Goal: Navigation & Orientation: Find specific page/section

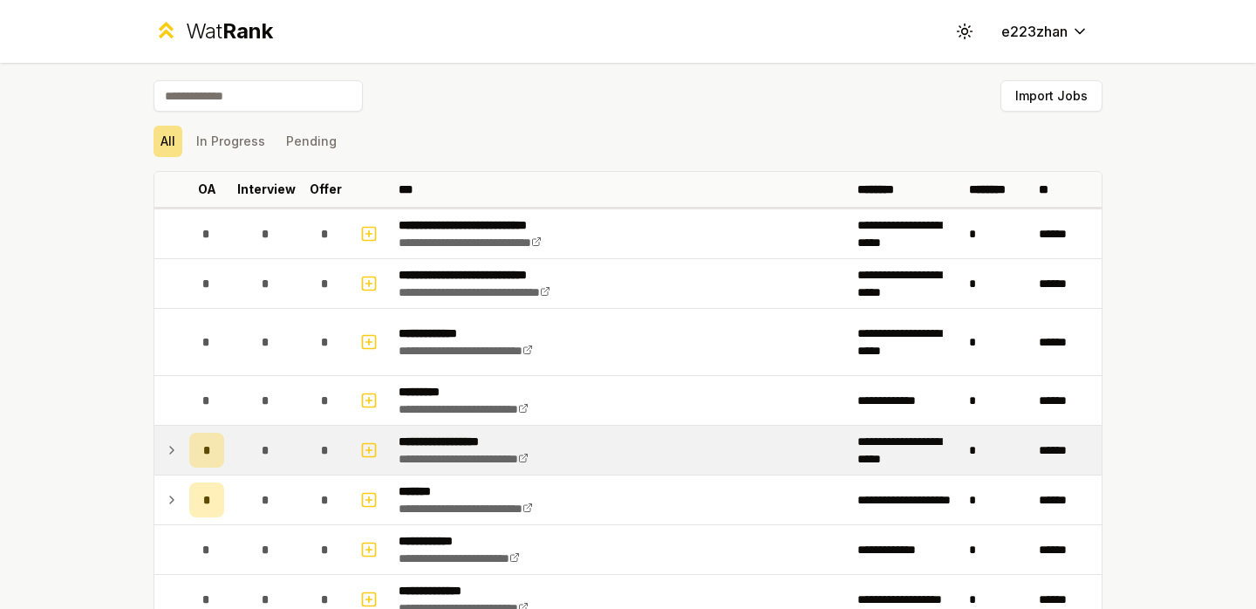
click at [168, 458] on icon at bounding box center [172, 450] width 14 height 21
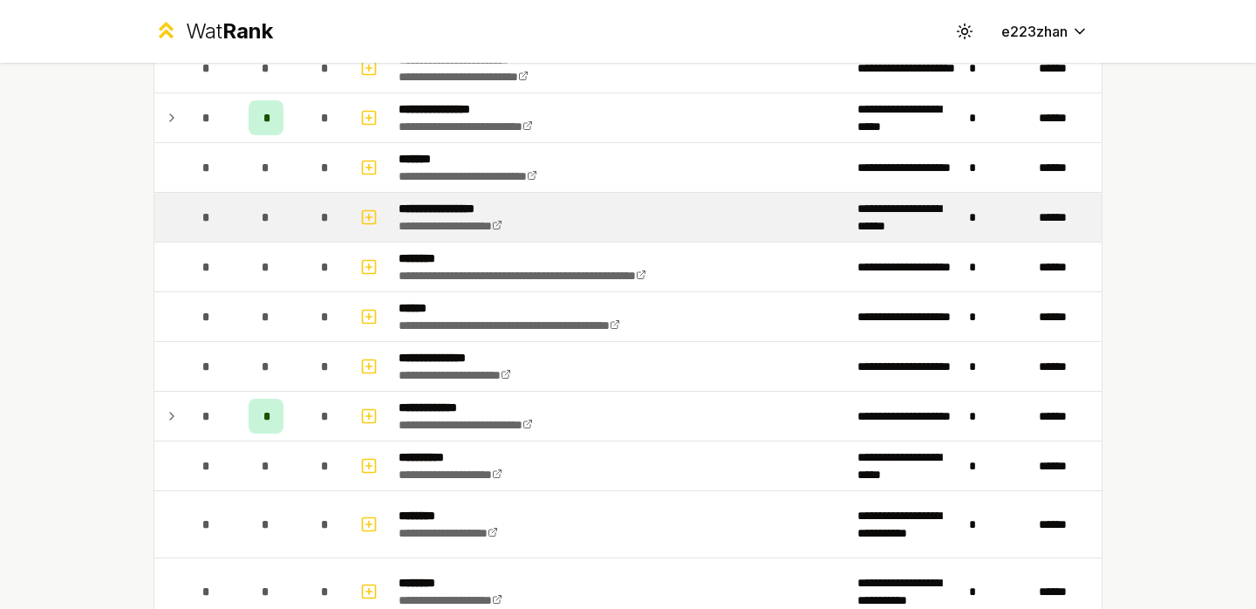
scroll to position [1259, 0]
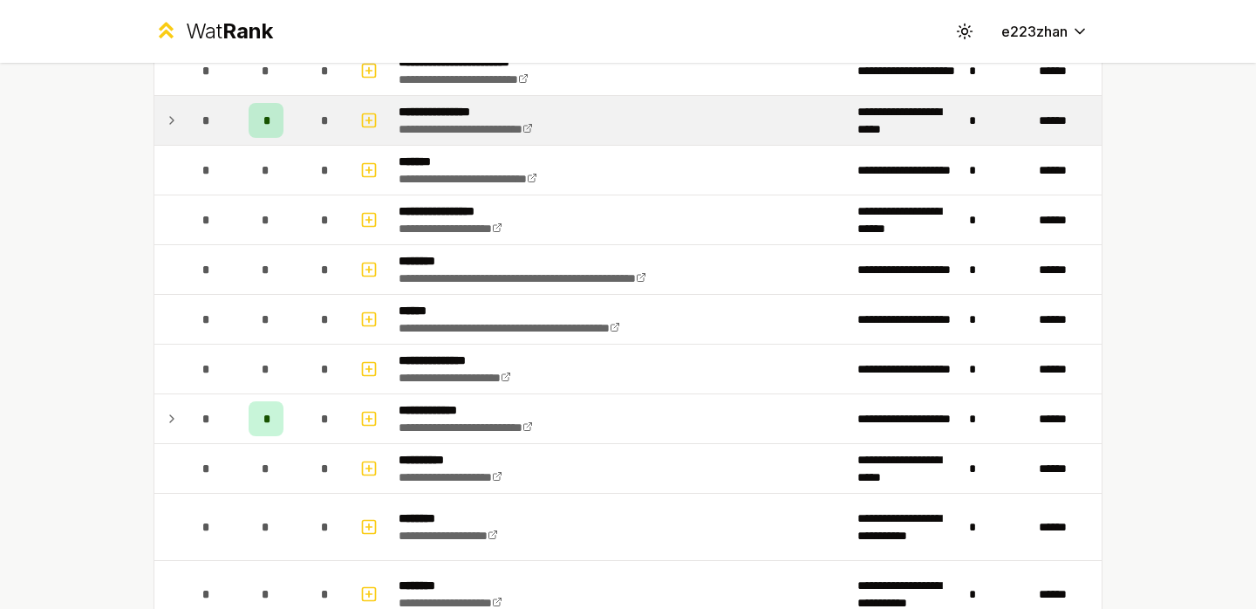
click at [296, 135] on td "*" at bounding box center [266, 120] width 70 height 49
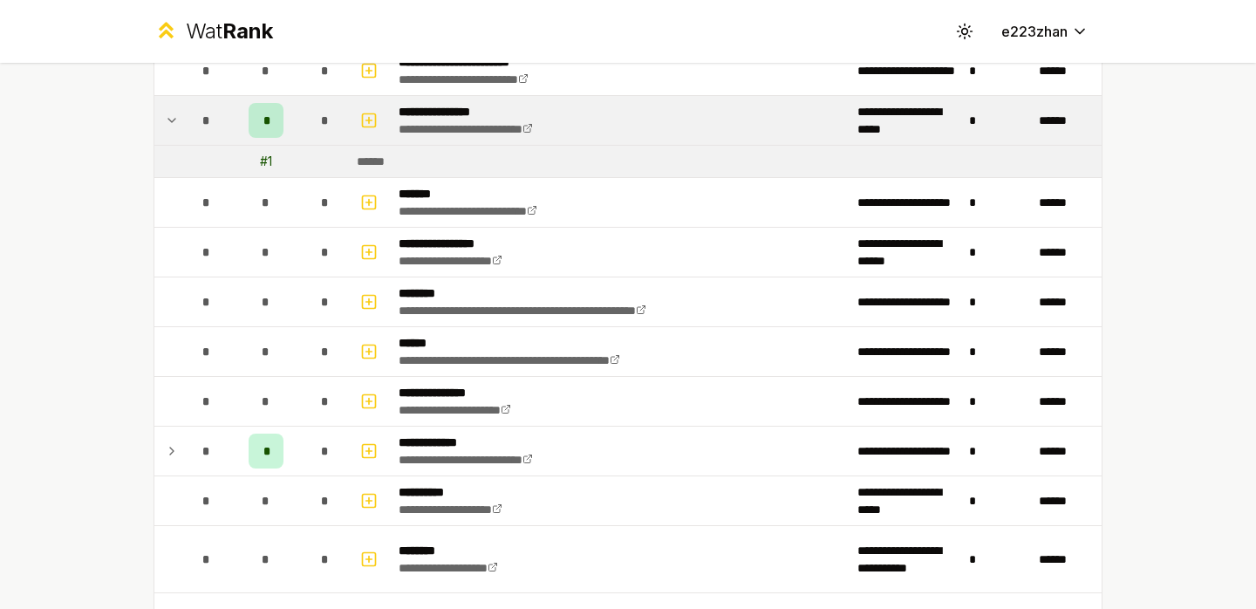
click at [296, 133] on td "*" at bounding box center [266, 120] width 70 height 49
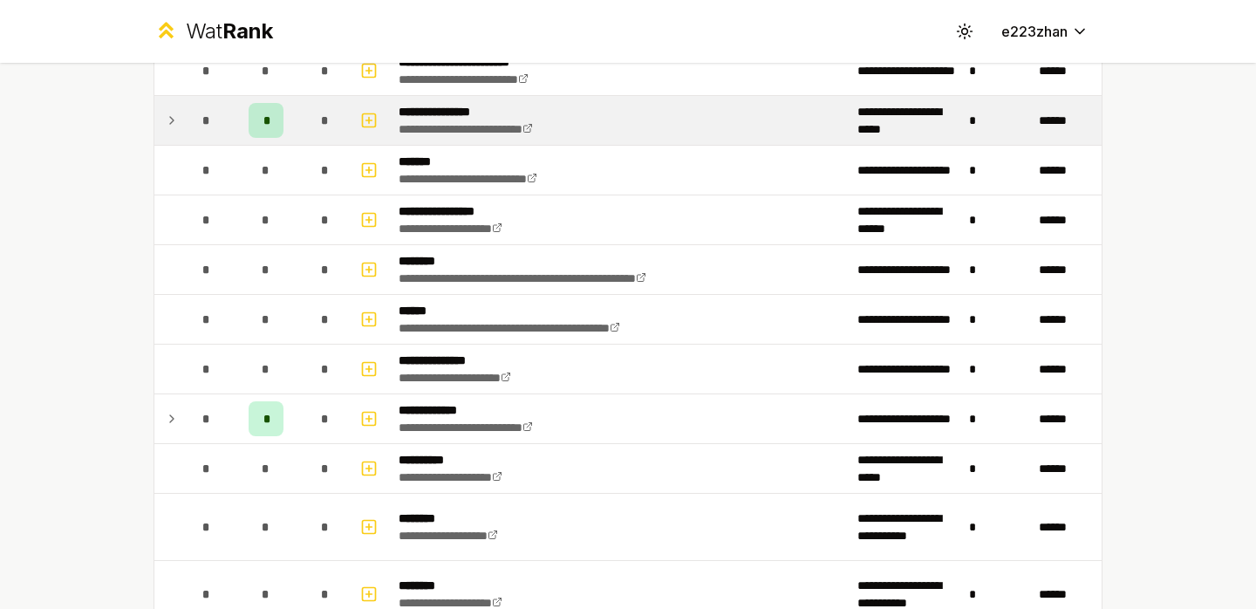
click at [296, 135] on td "*" at bounding box center [266, 120] width 70 height 49
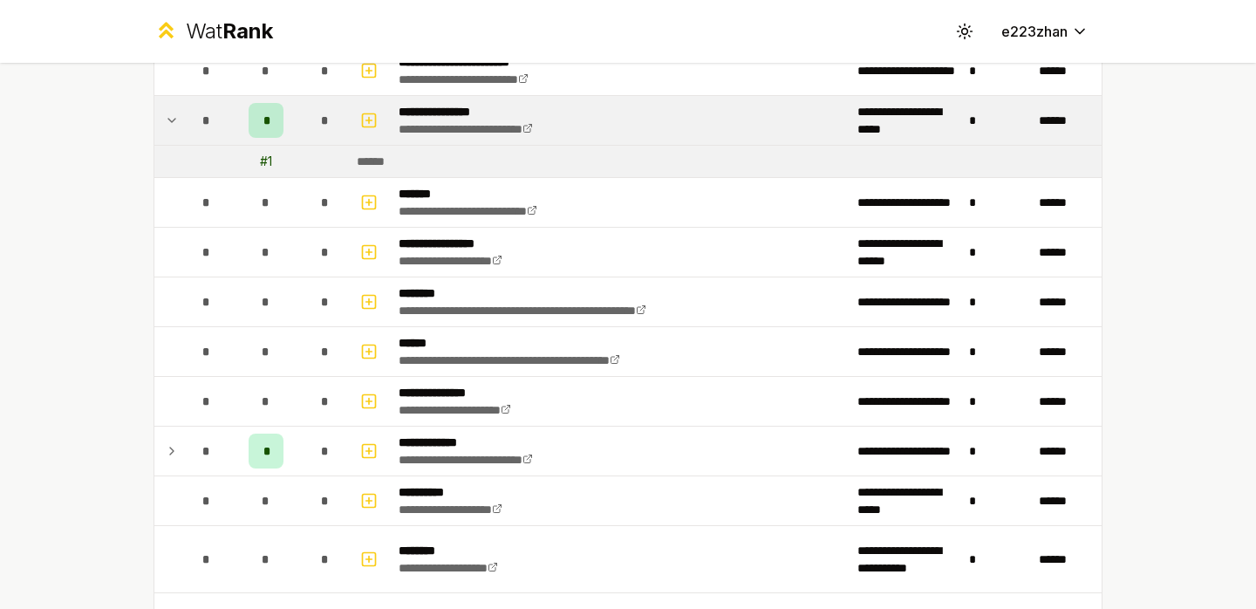
click at [296, 135] on td "*" at bounding box center [266, 120] width 70 height 49
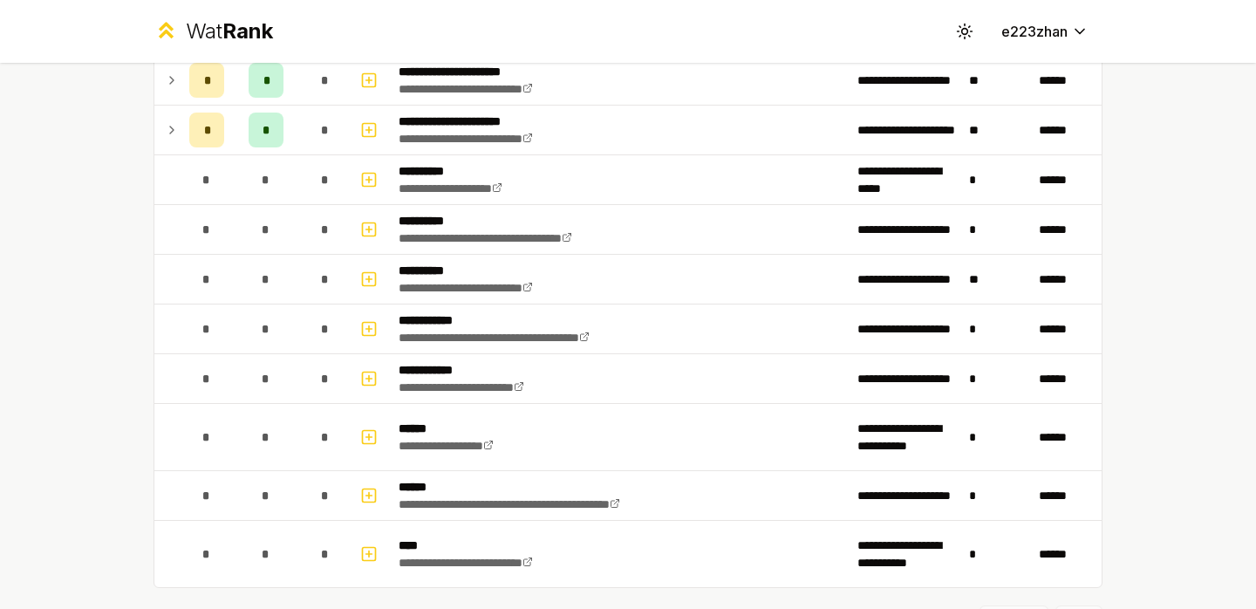
scroll to position [1983, 0]
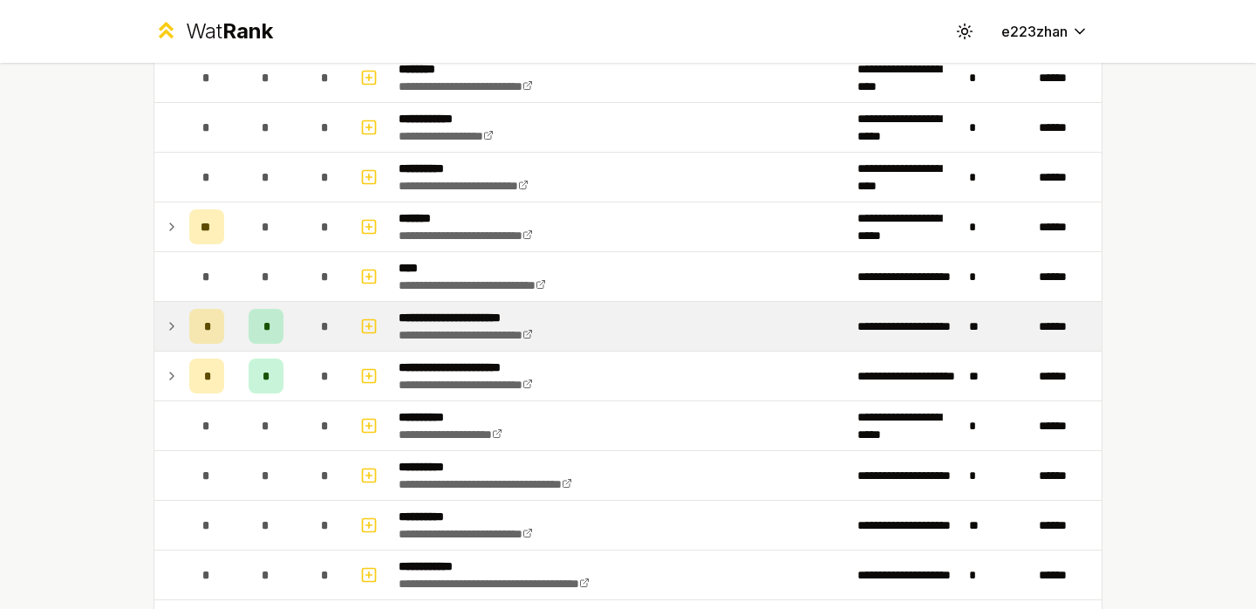
click at [310, 325] on div "*" at bounding box center [325, 326] width 35 height 35
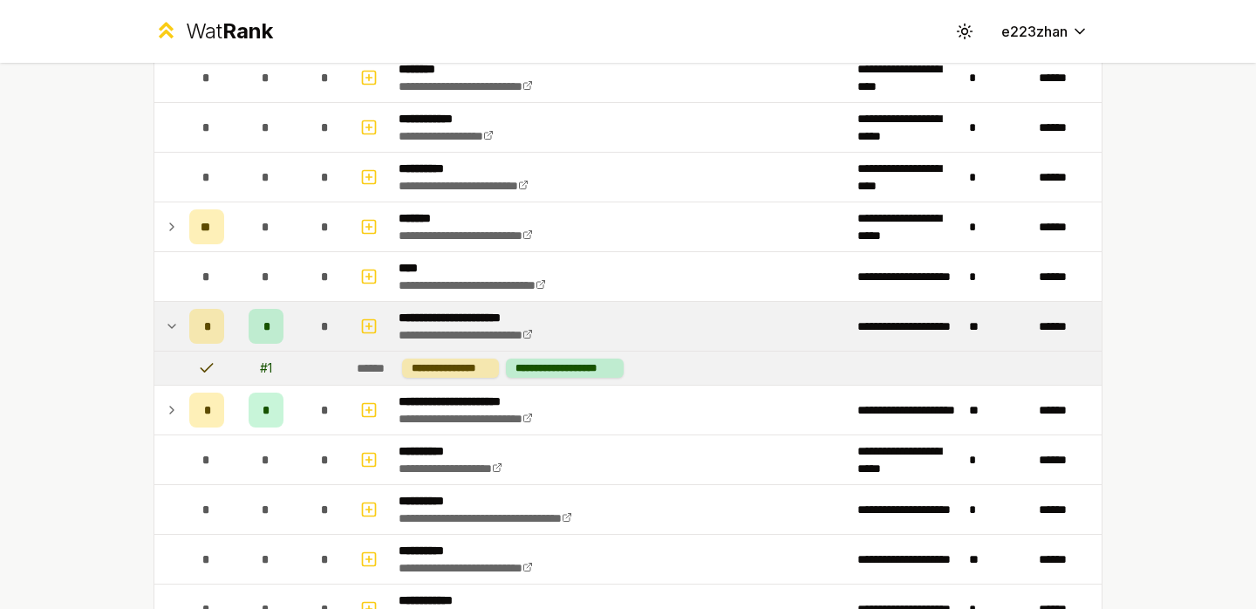
click at [310, 325] on div "*" at bounding box center [325, 326] width 35 height 35
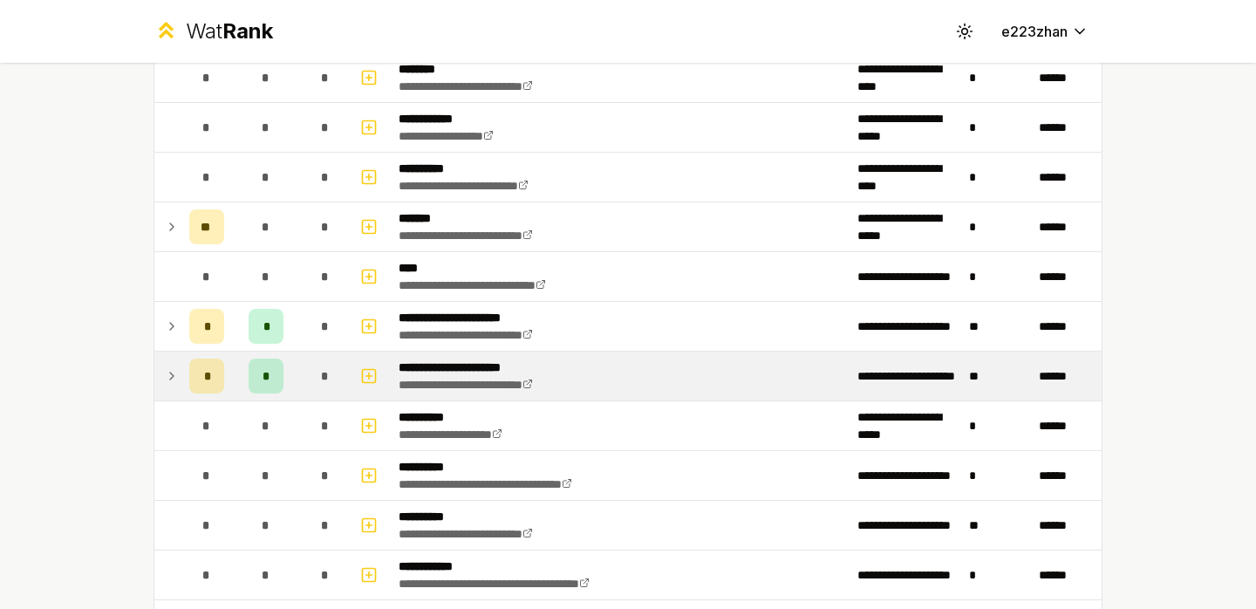
click at [310, 354] on td "*" at bounding box center [325, 375] width 49 height 49
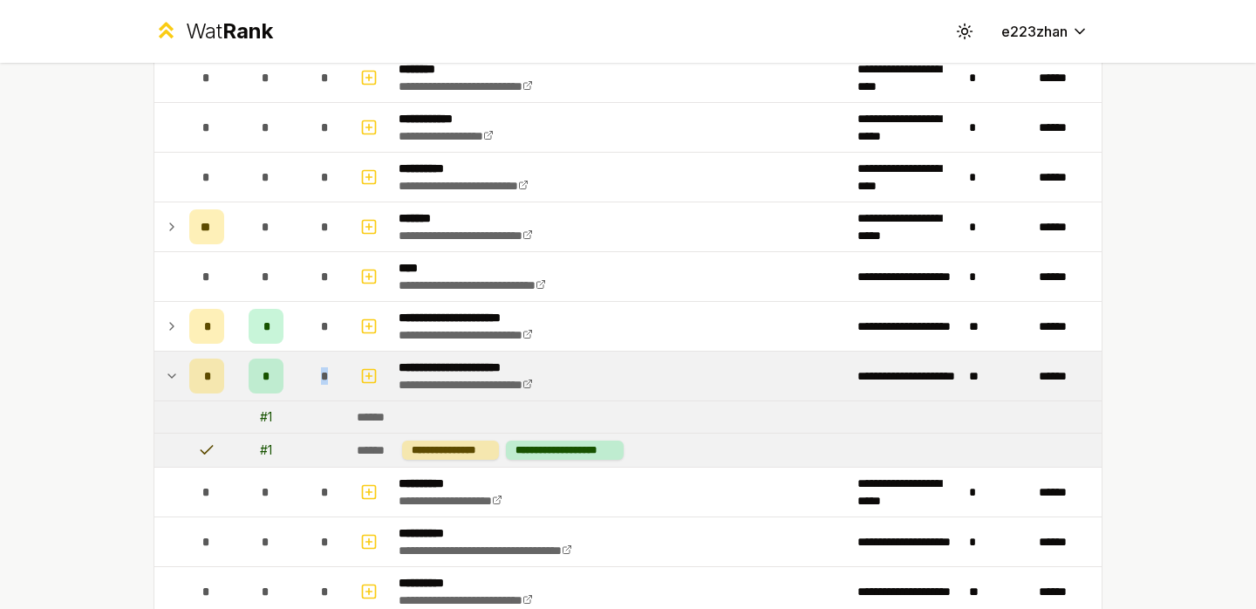
click at [310, 354] on td "*" at bounding box center [325, 375] width 49 height 49
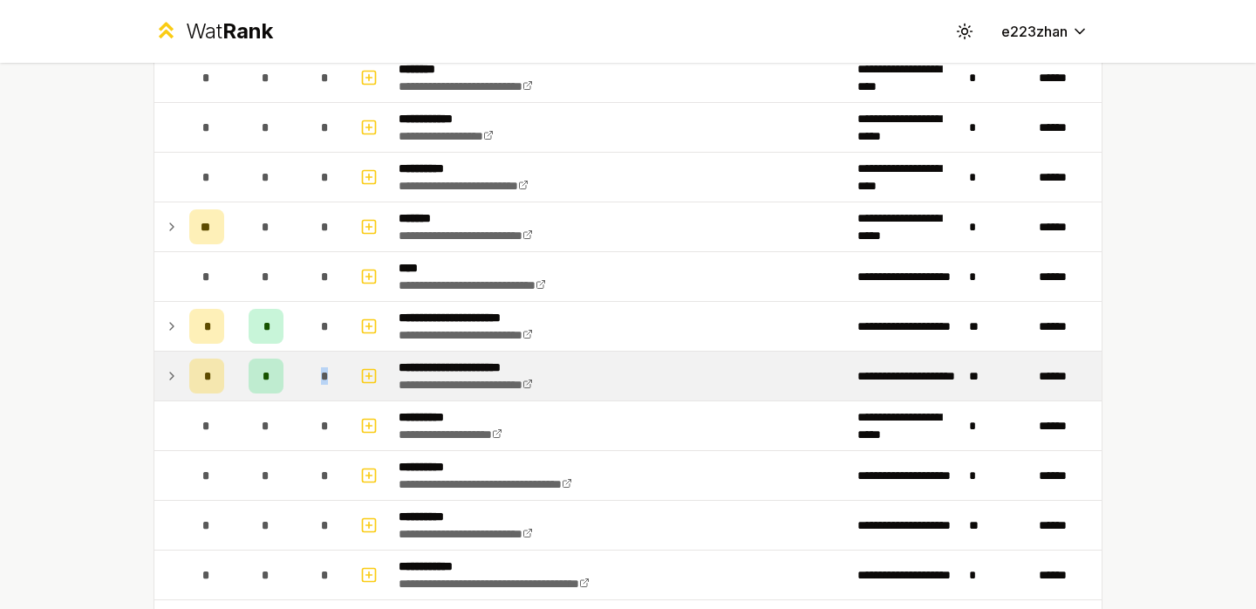
click at [310, 354] on td "*" at bounding box center [325, 375] width 49 height 49
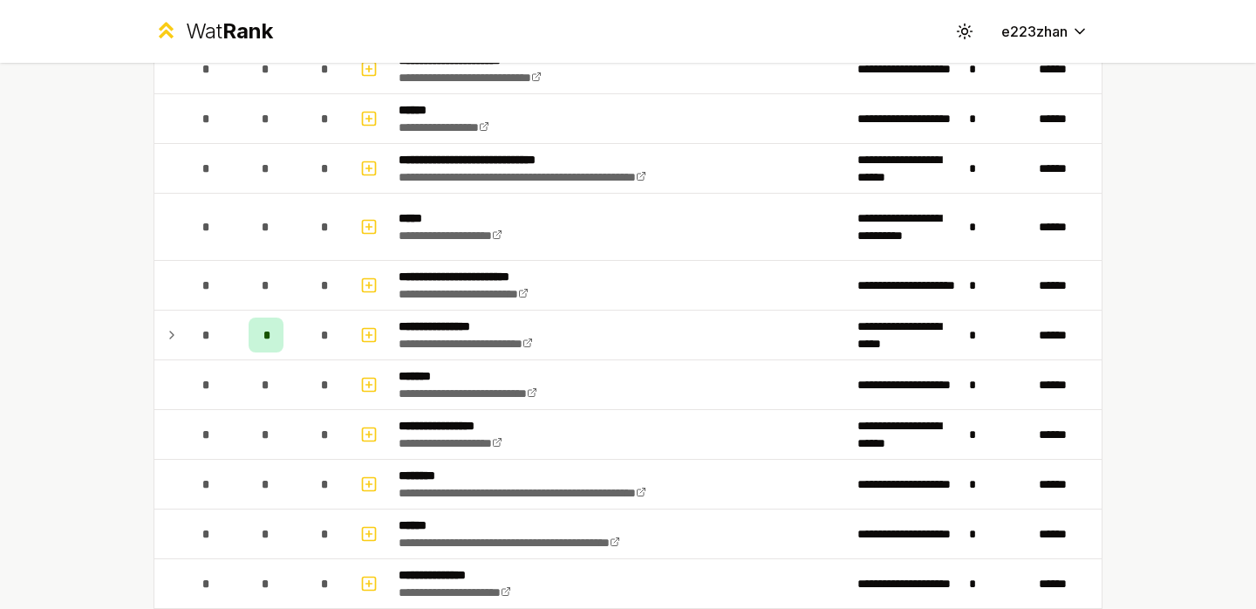
scroll to position [1034, 0]
